Goal: Find specific page/section: Find specific page/section

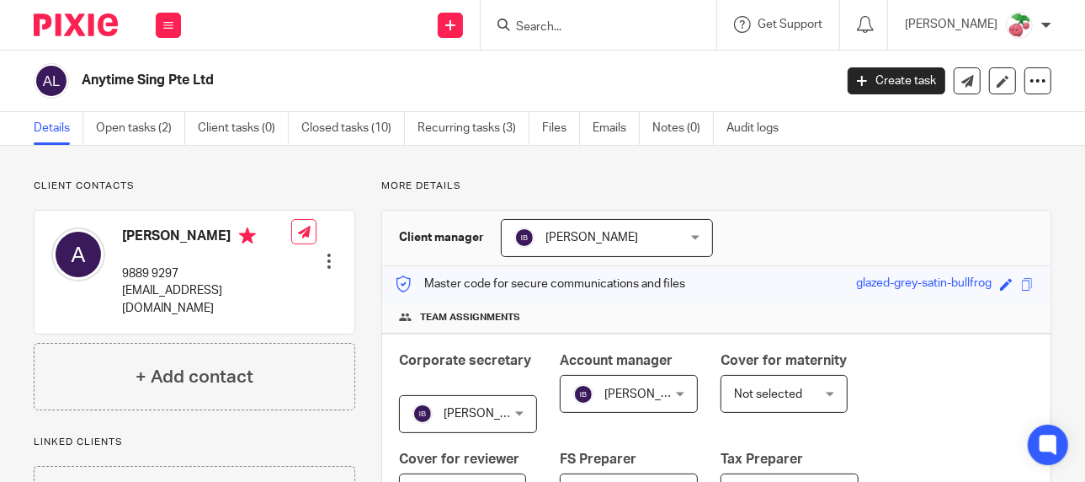
scroll to position [269, 0]
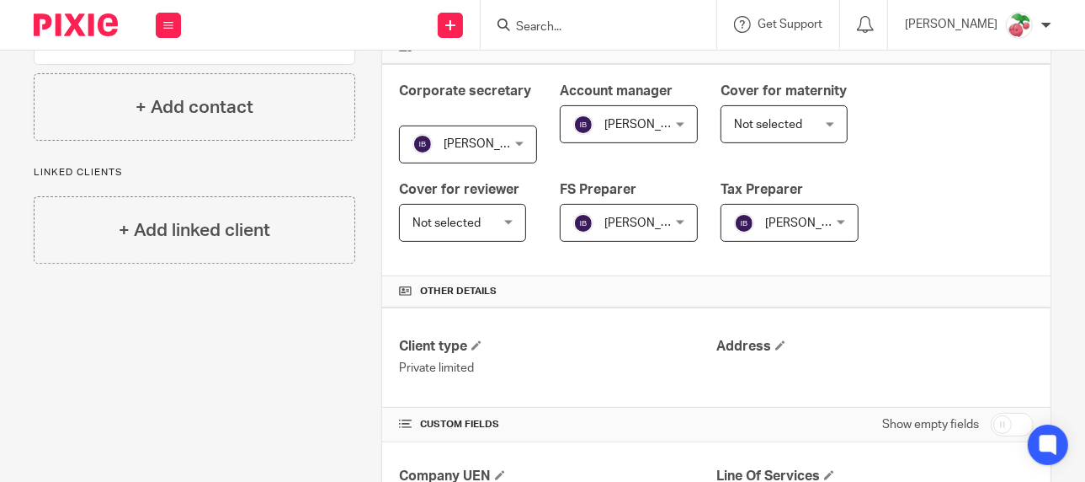
click at [664, 32] on input "Search" at bounding box center [591, 27] width 152 height 15
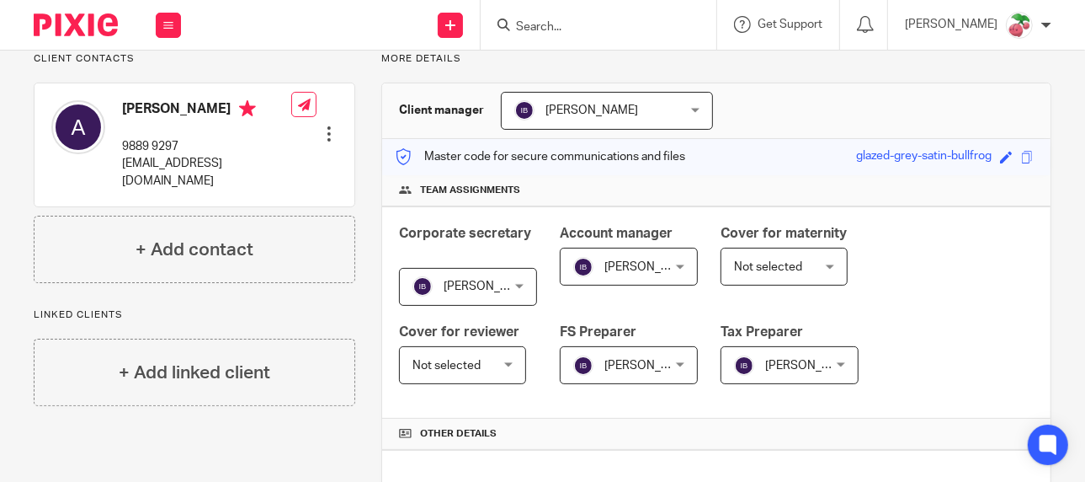
scroll to position [17, 0]
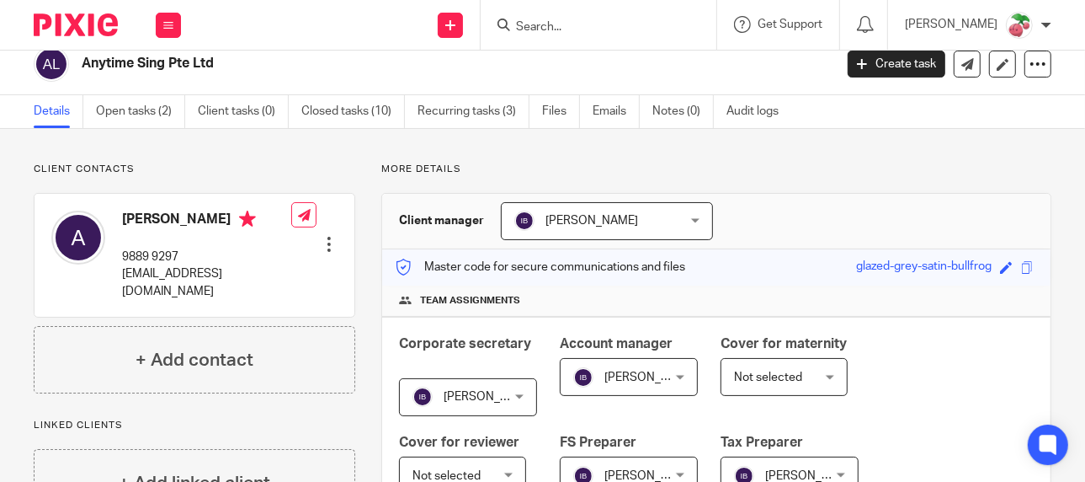
click at [564, 27] on input "Search" at bounding box center [591, 27] width 152 height 15
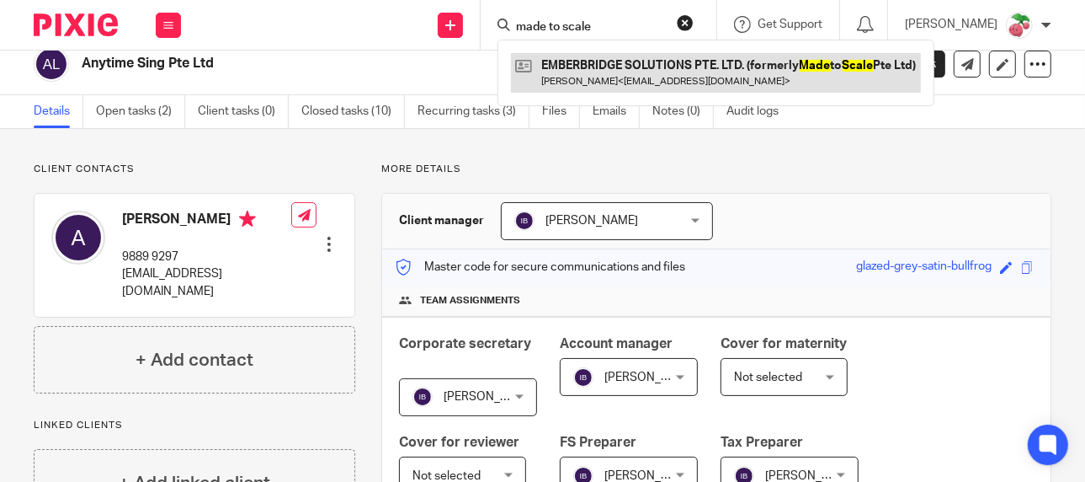
type input "made to scale"
click at [723, 75] on link at bounding box center [716, 72] width 410 height 39
